Goal: Task Accomplishment & Management: Manage account settings

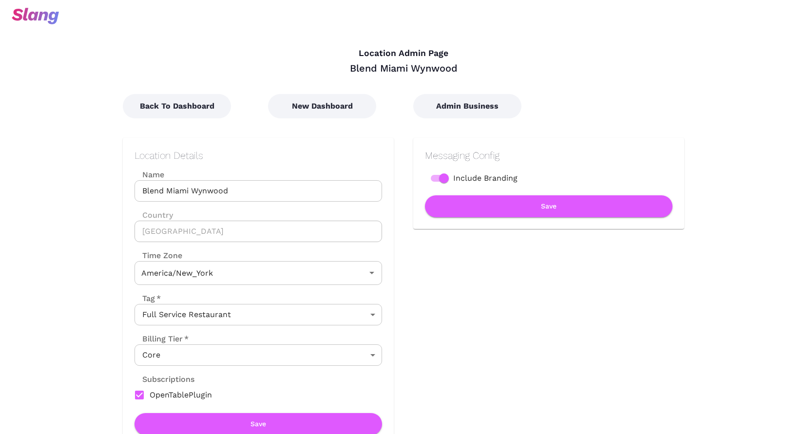
type input "Eastern Time"
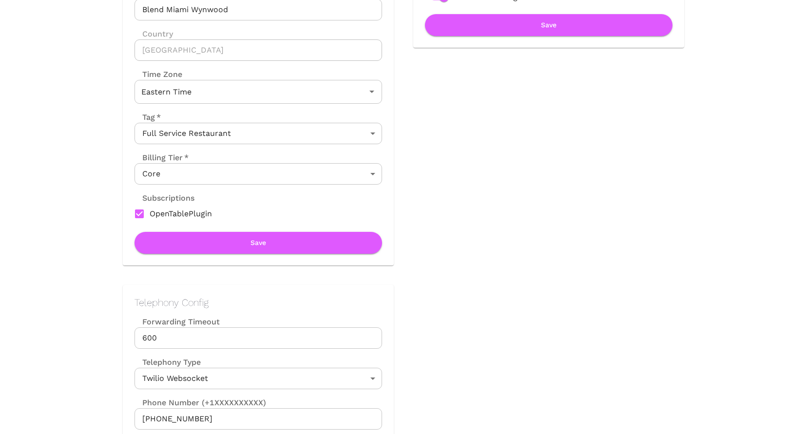
scroll to position [248, 0]
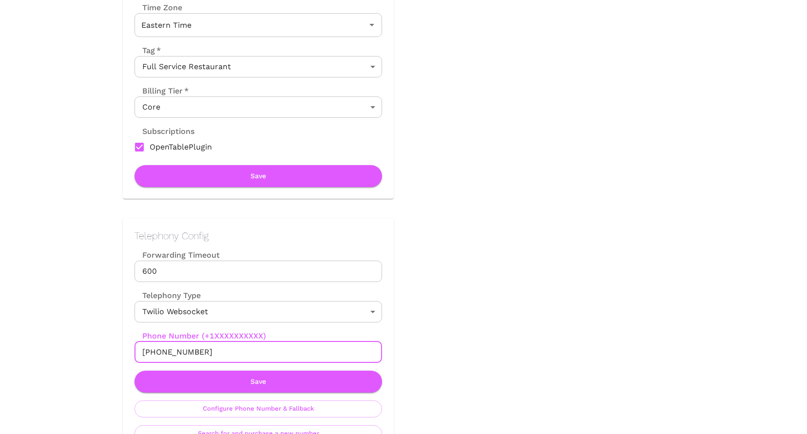
drag, startPoint x: 154, startPoint y: 351, endPoint x: 220, endPoint y: 353, distance: 66.8
click at [220, 353] on input "+18134880946" at bounding box center [259, 352] width 248 height 21
paste input "(305) 709-1718"
click at [174, 352] on input "+1(305) 709-1718" at bounding box center [259, 352] width 248 height 21
click at [155, 348] on input "+1(305709-1718" at bounding box center [259, 352] width 248 height 21
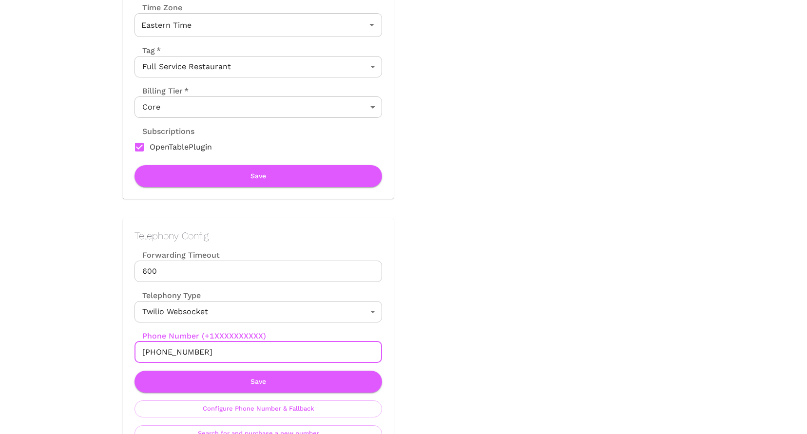
click at [184, 353] on input "+1305709-1718" at bounding box center [259, 352] width 248 height 21
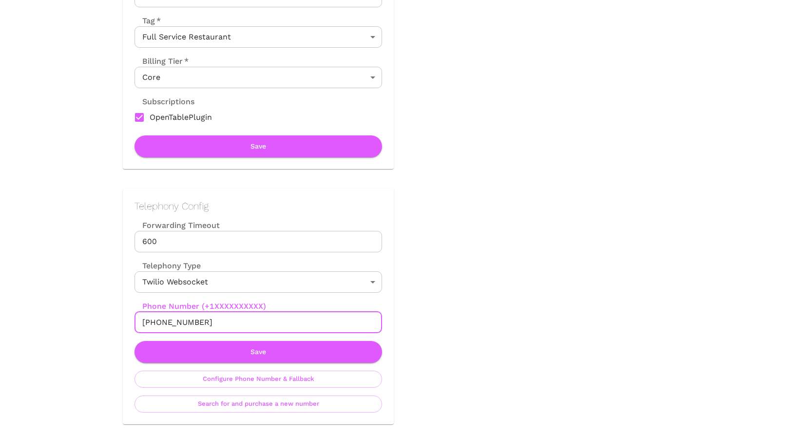
scroll to position [293, 0]
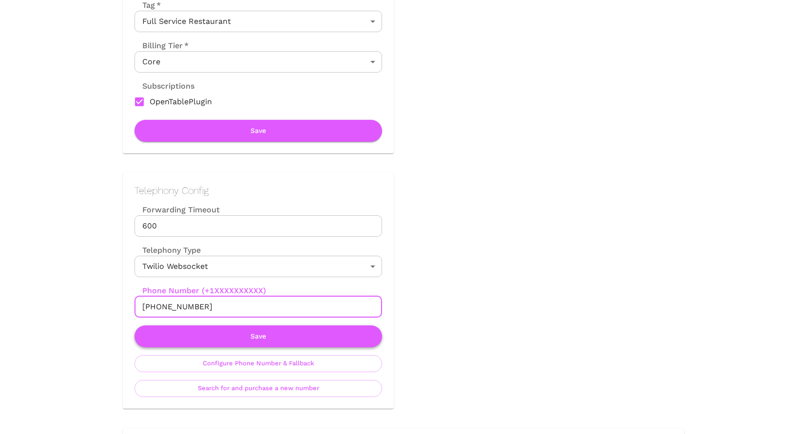
type input "+13057091718"
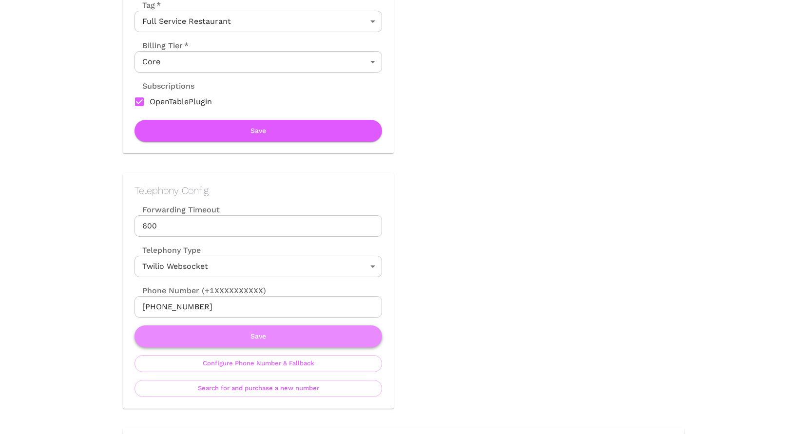
click at [267, 336] on button "Save" at bounding box center [259, 337] width 248 height 22
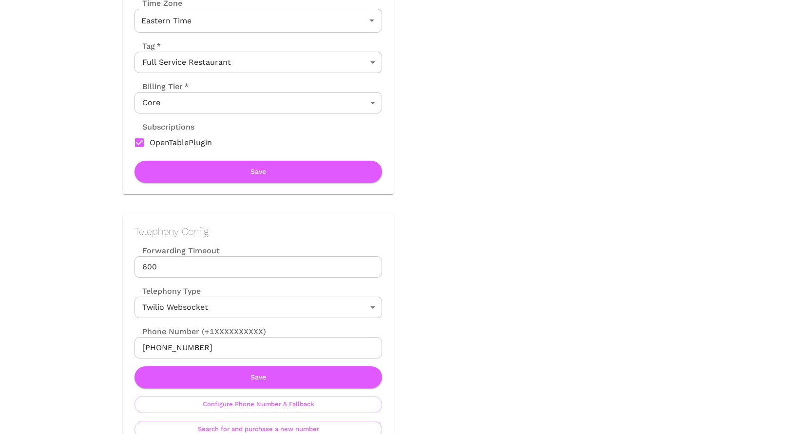
scroll to position [328, 0]
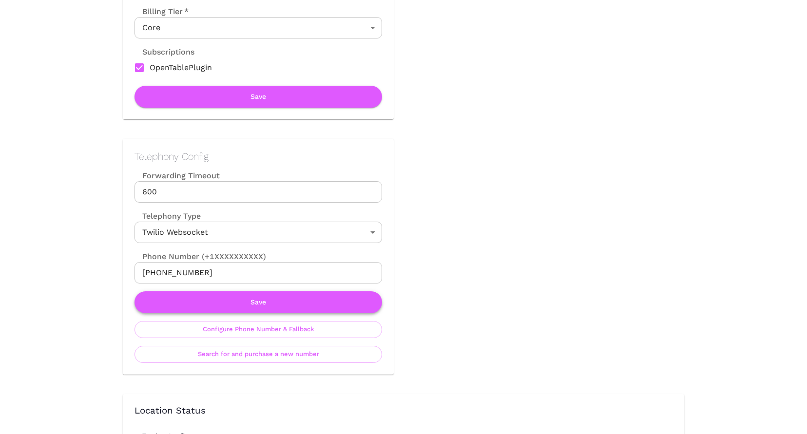
click at [259, 302] on button "Save" at bounding box center [259, 302] width 248 height 22
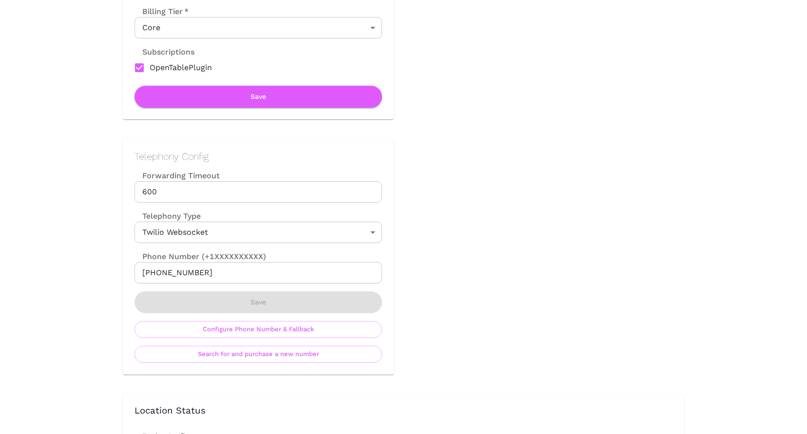
scroll to position [0, 0]
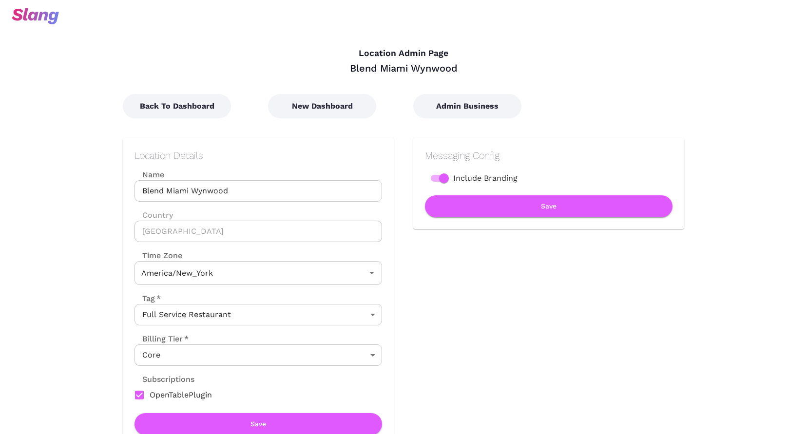
type input "Eastern Time"
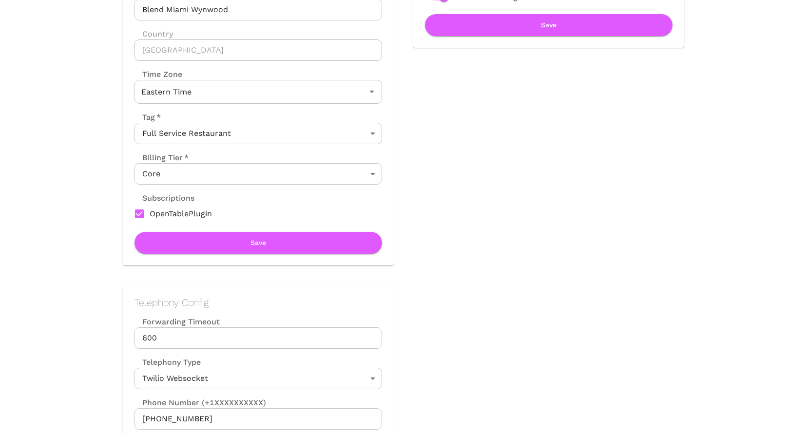
scroll to position [220, 0]
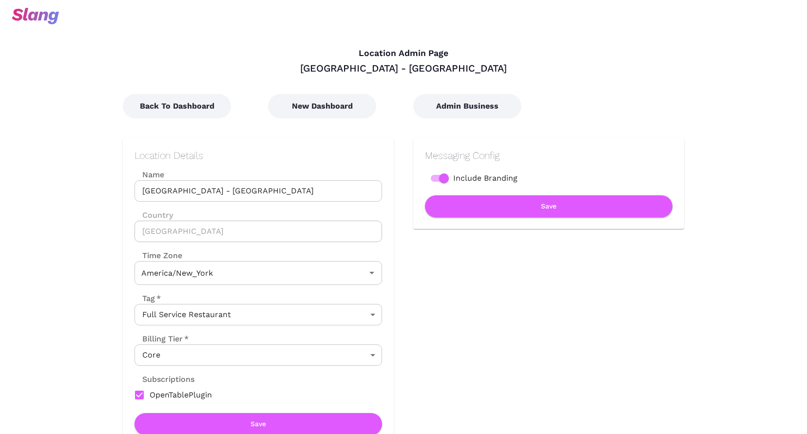
type input "Eastern Time"
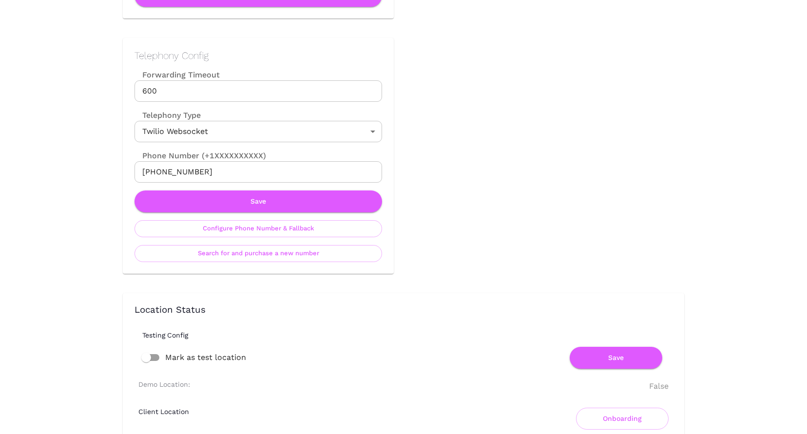
scroll to position [729, 0]
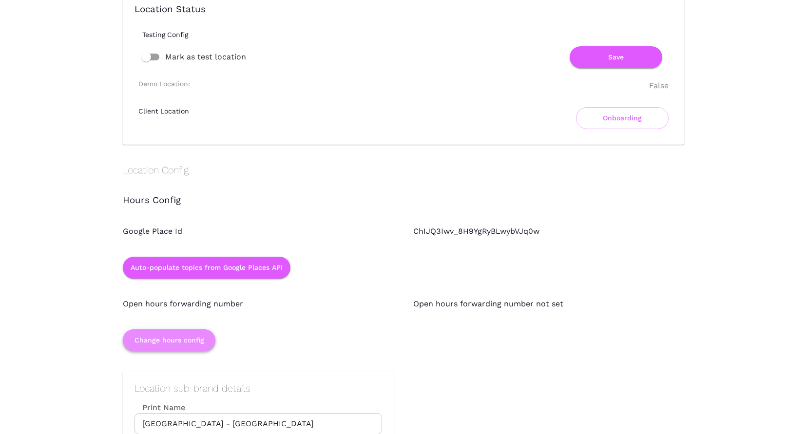
click at [168, 342] on button "Change hours config" at bounding box center [169, 341] width 93 height 22
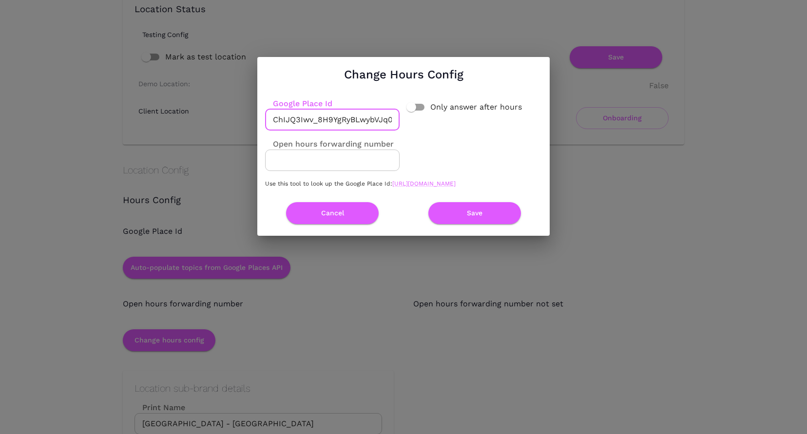
scroll to position [0, 7]
drag, startPoint x: 274, startPoint y: 115, endPoint x: 433, endPoint y: 114, distance: 159.4
click at [433, 114] on div "Google Place Id ChIJQ3Iwv_8H9YgRyBLwybVJq0w ​ Only answer after hours Open hour…" at bounding box center [399, 142] width 285 height 104
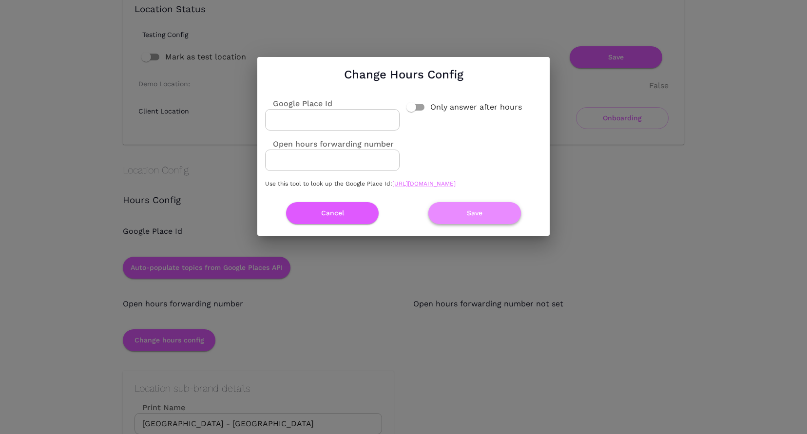
click at [465, 221] on button "Save" at bounding box center [474, 213] width 93 height 22
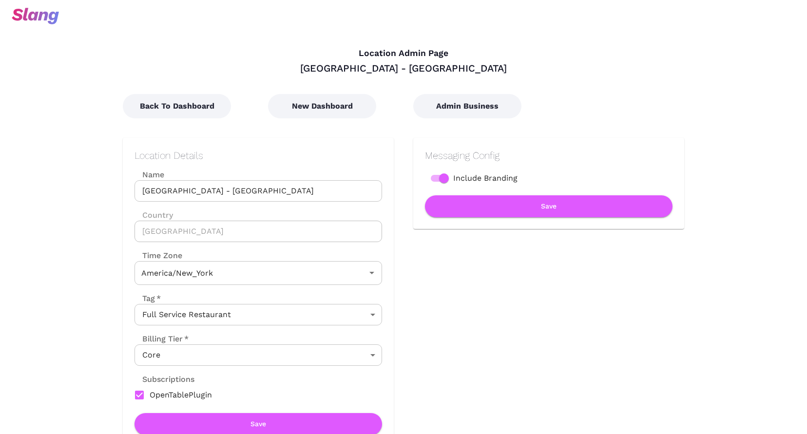
type input "Eastern Time"
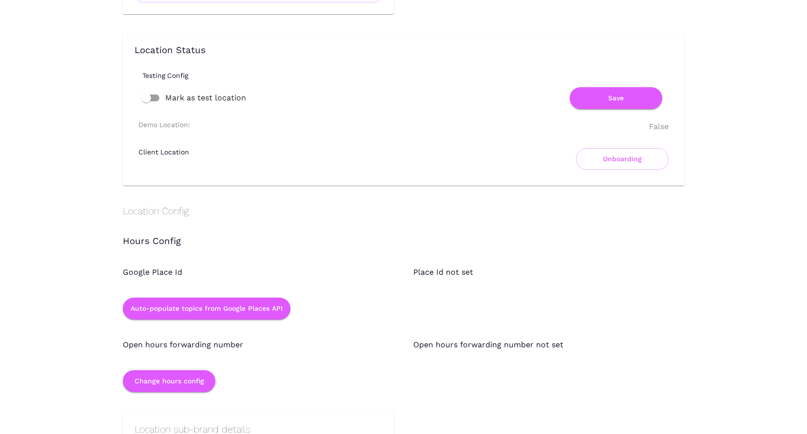
scroll to position [767, 0]
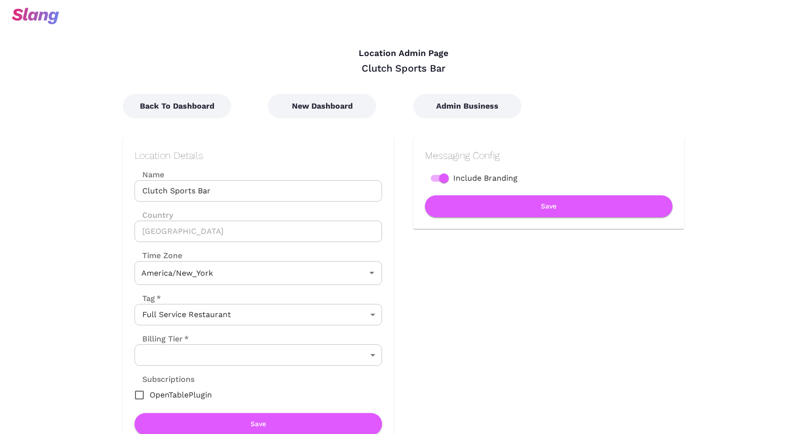
type input "Eastern Time"
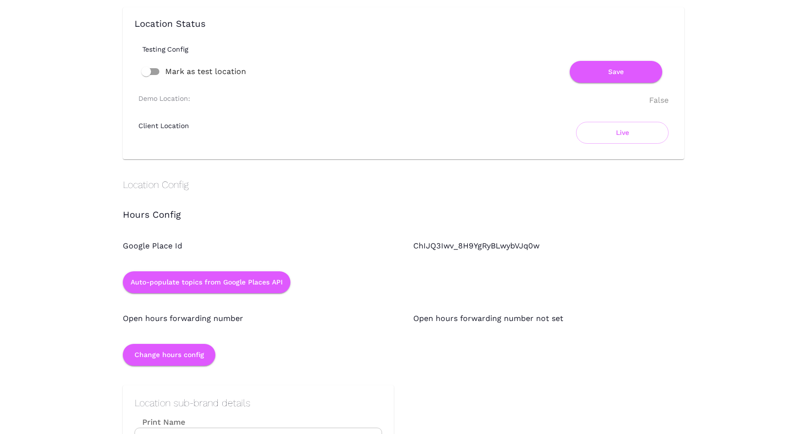
scroll to position [708, 0]
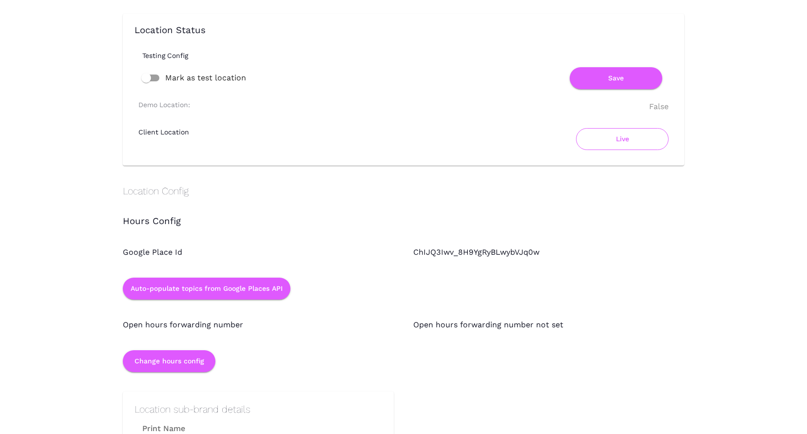
click at [625, 137] on button "Live" at bounding box center [622, 139] width 93 height 22
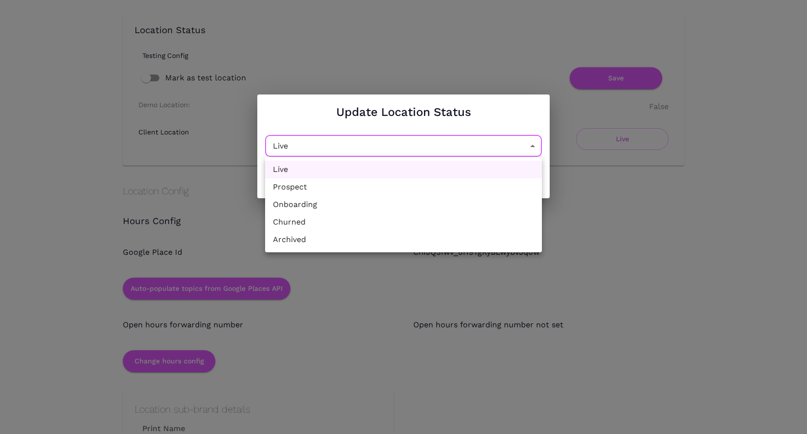
click at [362, 223] on li "Churned" at bounding box center [403, 222] width 277 height 18
type input "Churned"
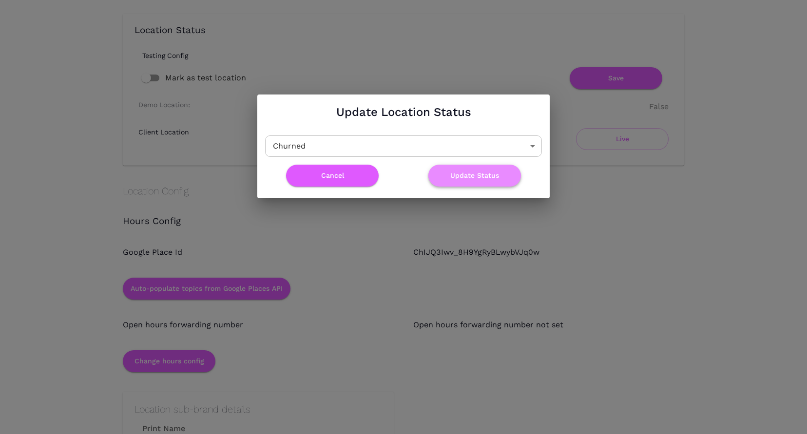
click at [498, 174] on button "Update Status" at bounding box center [474, 176] width 93 height 22
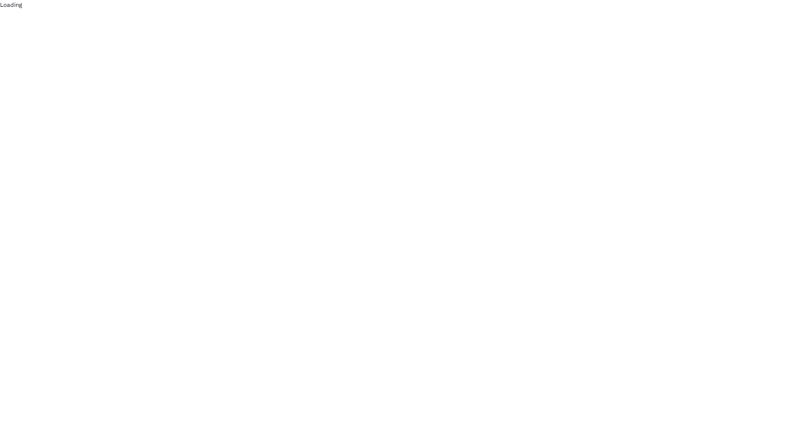
scroll to position [0, 0]
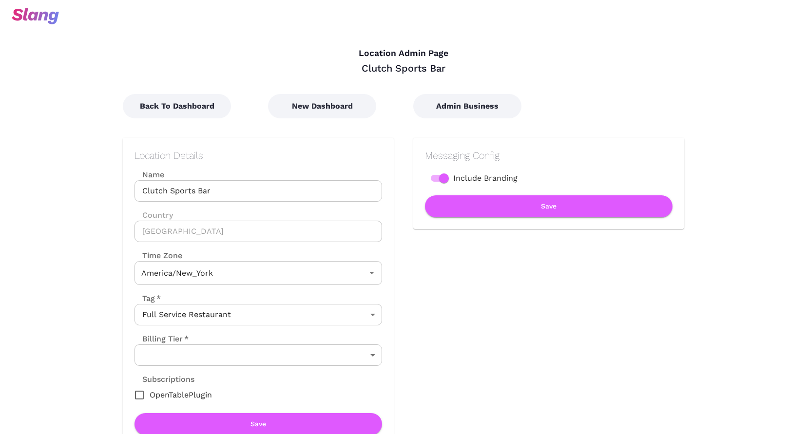
type input "Eastern Time"
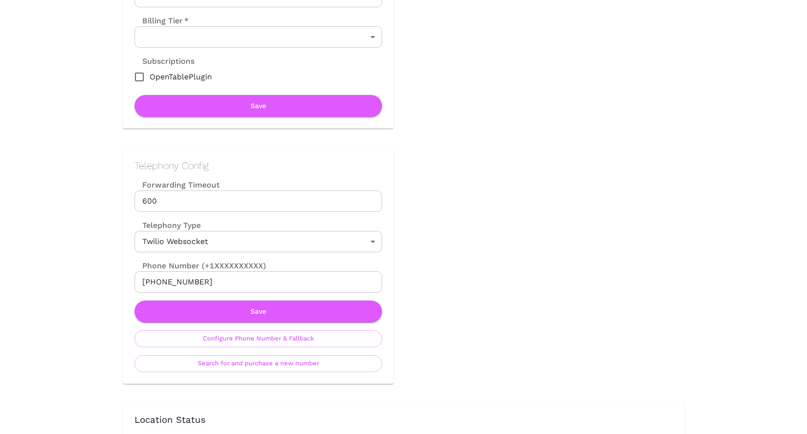
scroll to position [317, 0]
